Goal: Information Seeking & Learning: Learn about a topic

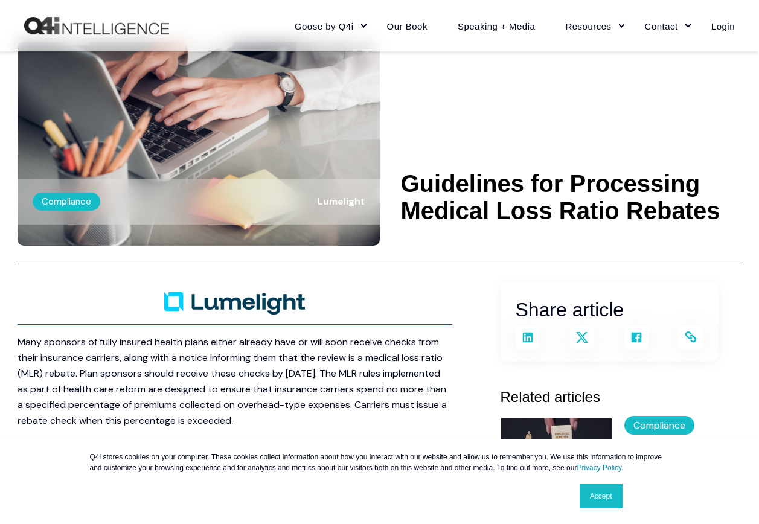
scroll to position [121, 0]
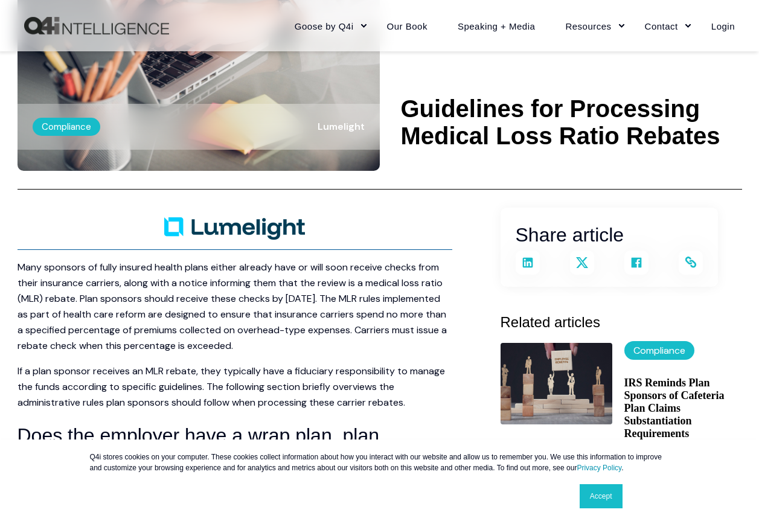
drag, startPoint x: 65, startPoint y: 123, endPoint x: 231, endPoint y: 144, distance: 166.7
click at [65, 124] on label "Compliance" at bounding box center [67, 127] width 68 height 18
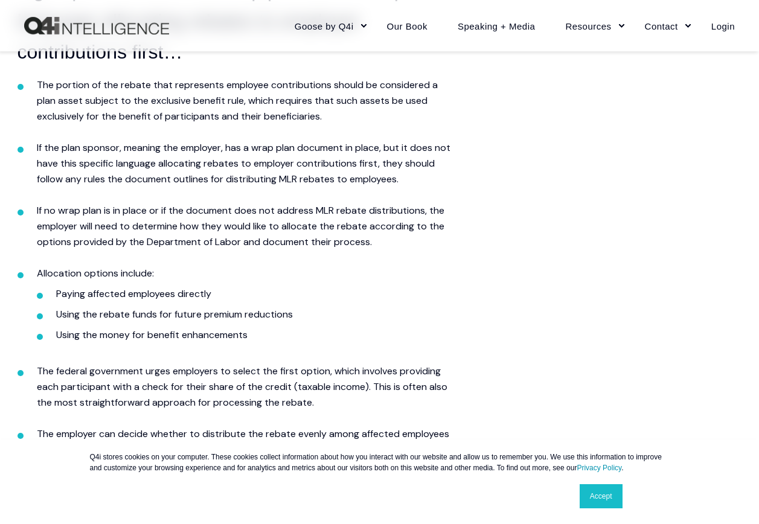
scroll to position [1501, 0]
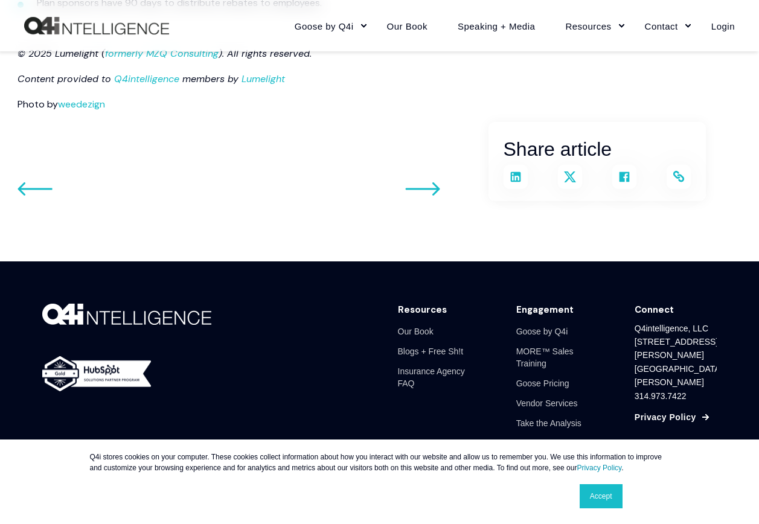
click at [432, 193] on icon "Go to previous post" at bounding box center [422, 189] width 35 height 14
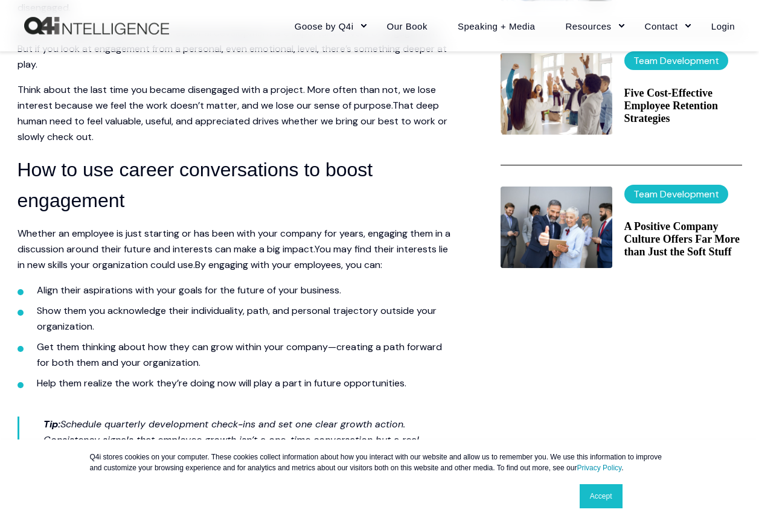
scroll to position [543, 0]
